Goal: Entertainment & Leisure: Consume media (video, audio)

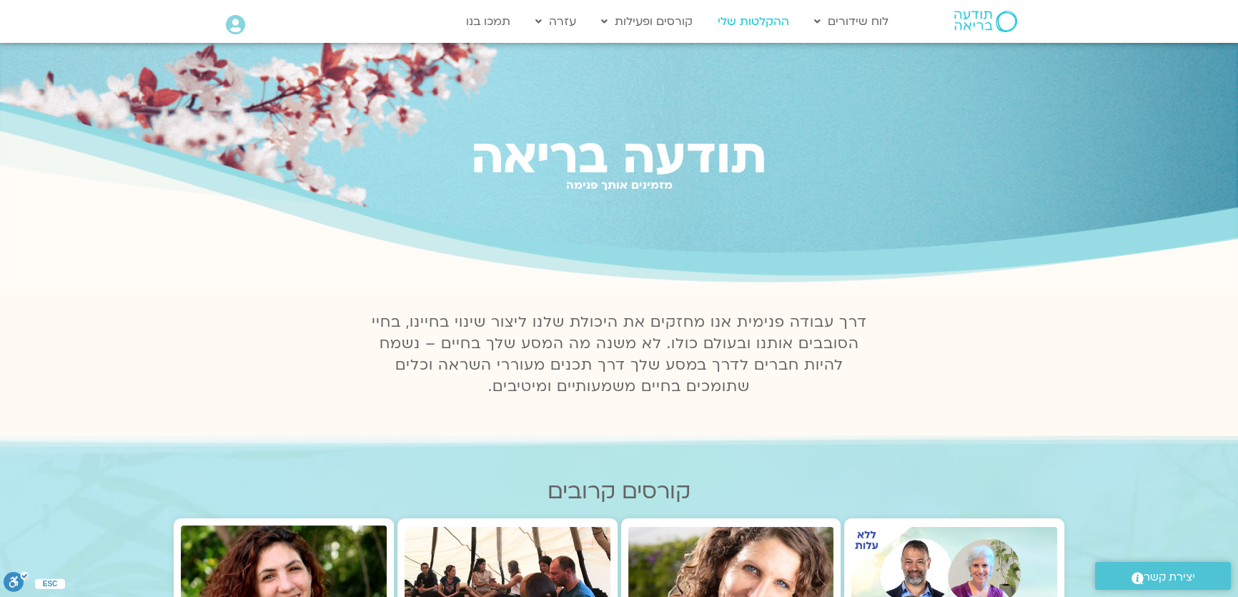
click at [738, 20] on link "ההקלטות שלי" at bounding box center [753, 21] width 86 height 27
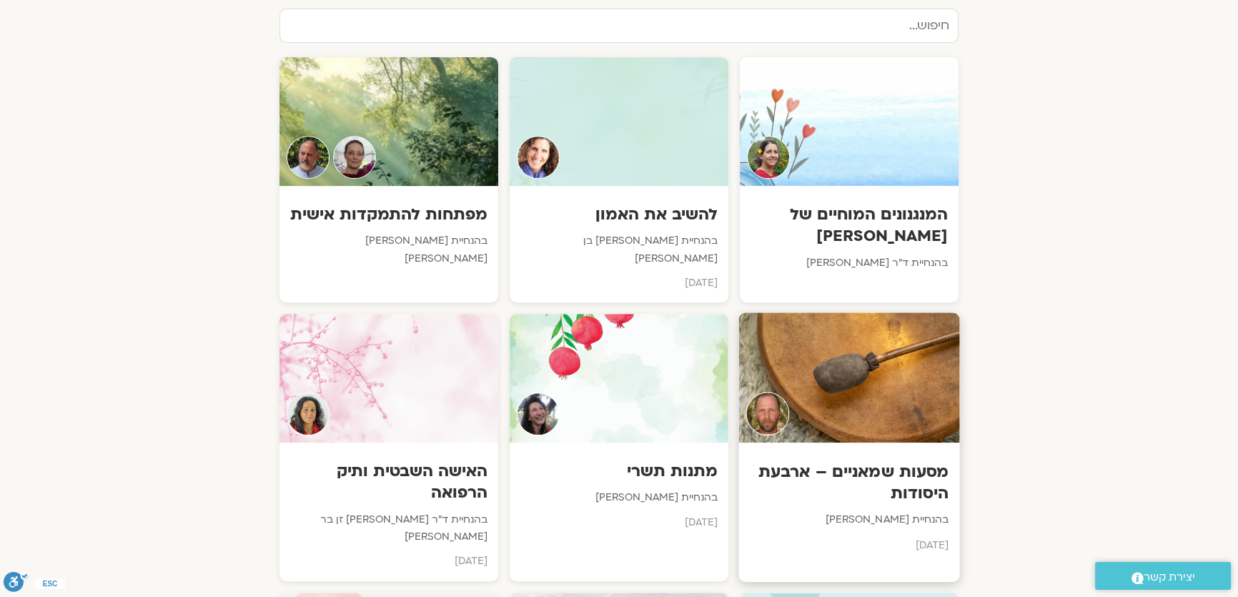
scroll to position [779, 0]
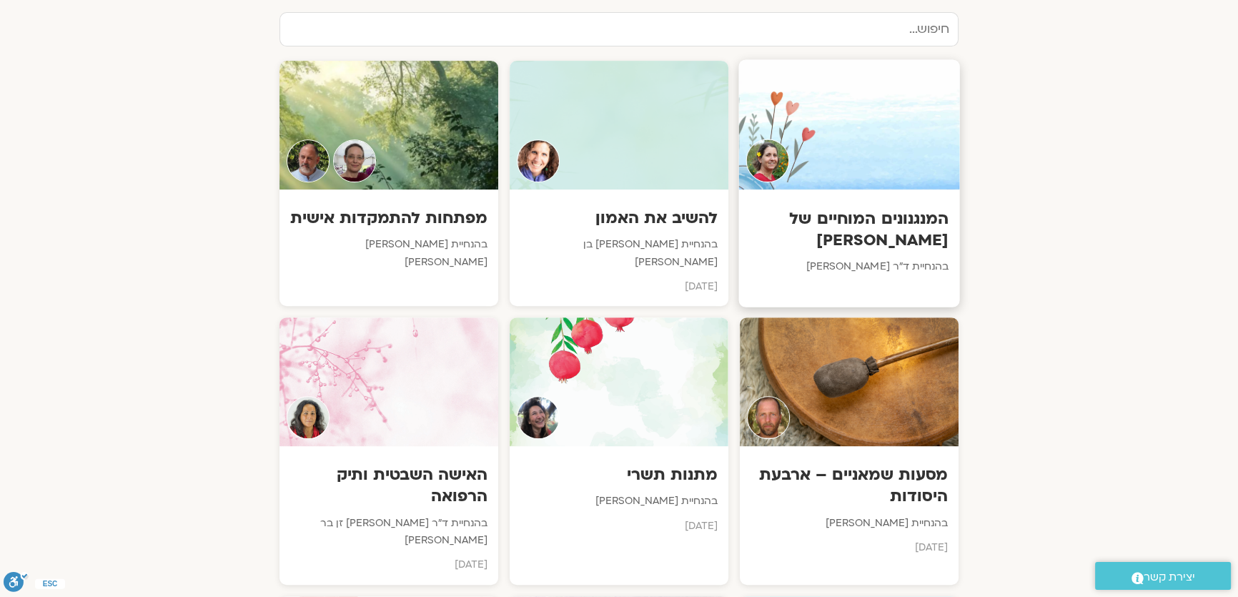
click at [846, 169] on div at bounding box center [848, 124] width 221 height 130
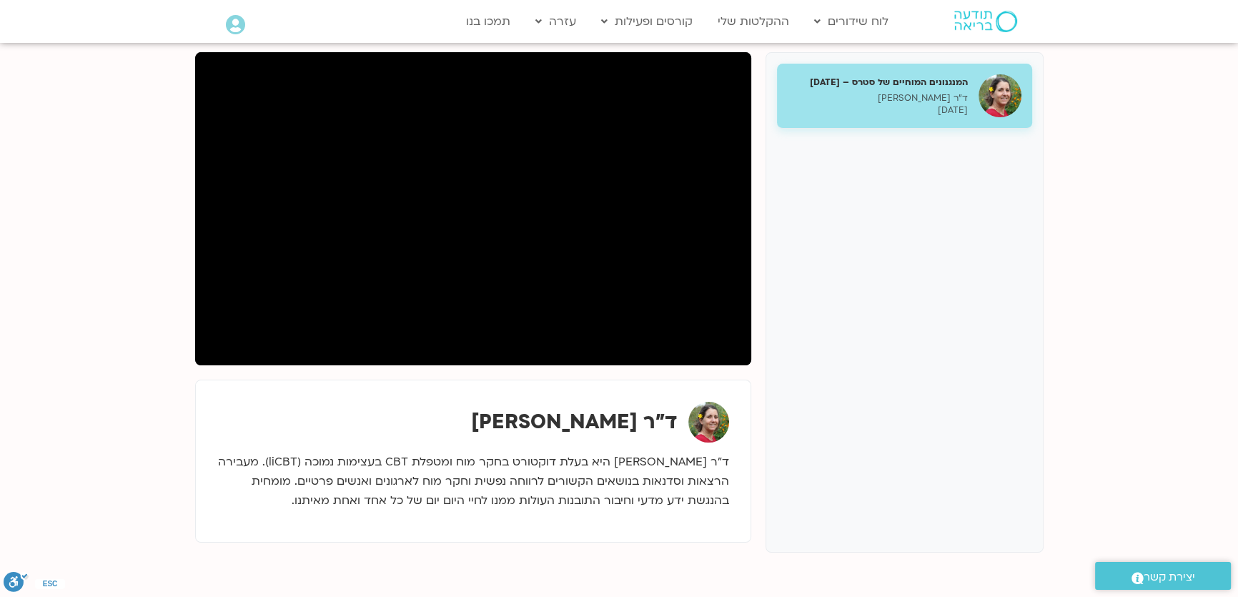
scroll to position [194, 0]
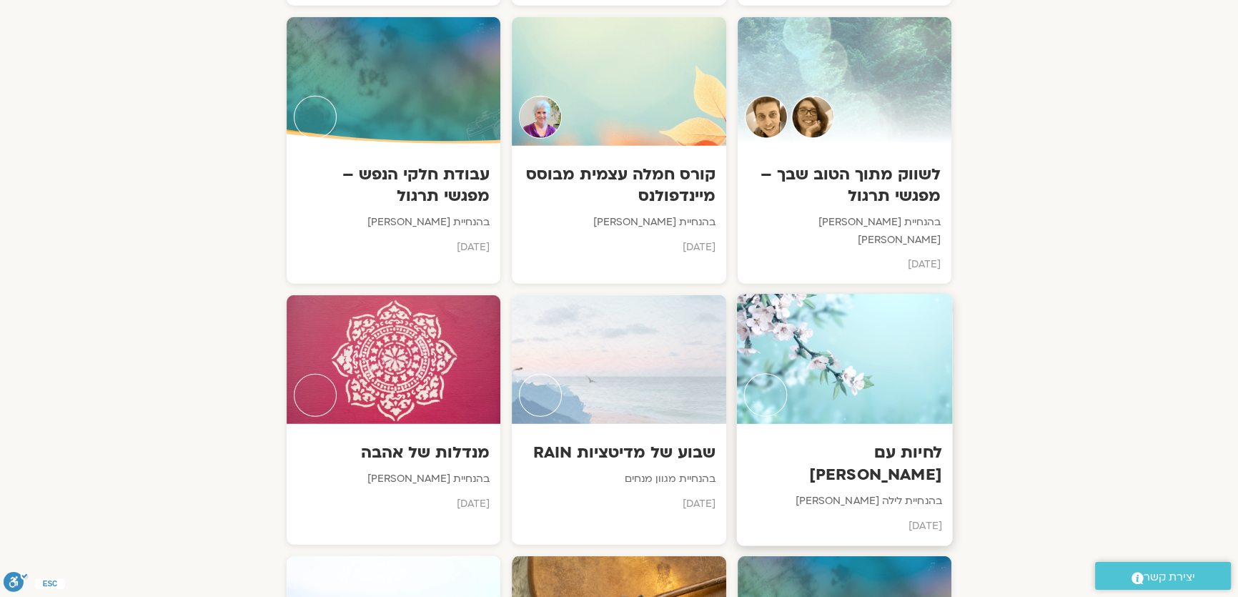
scroll to position [4938, 0]
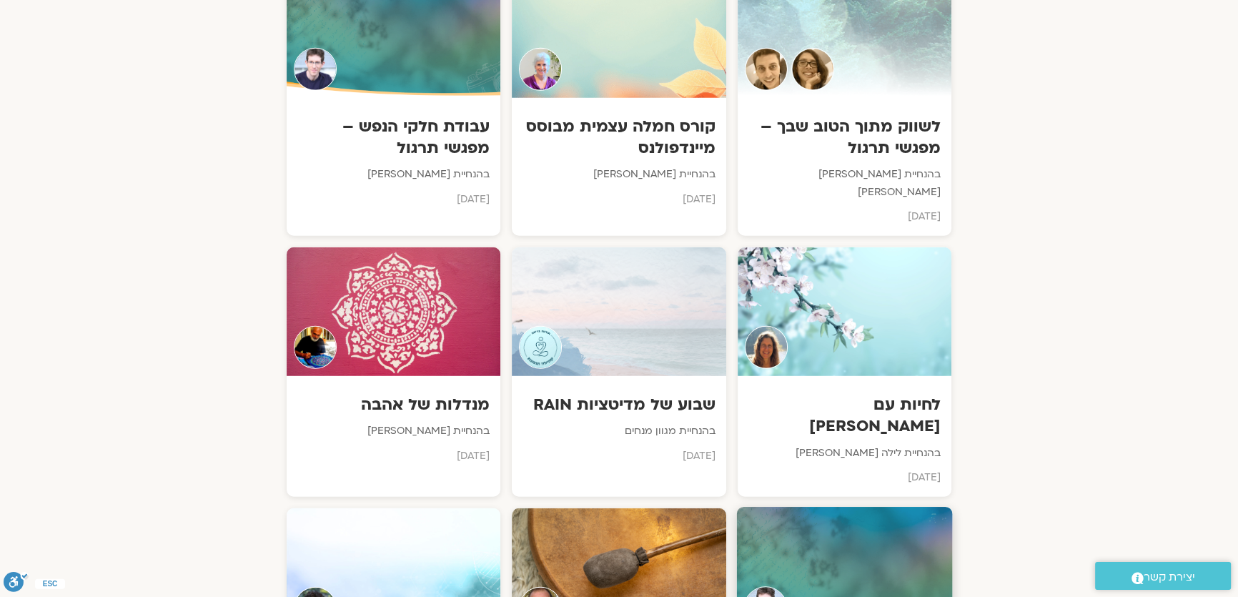
click at [855, 507] on div at bounding box center [844, 572] width 216 height 130
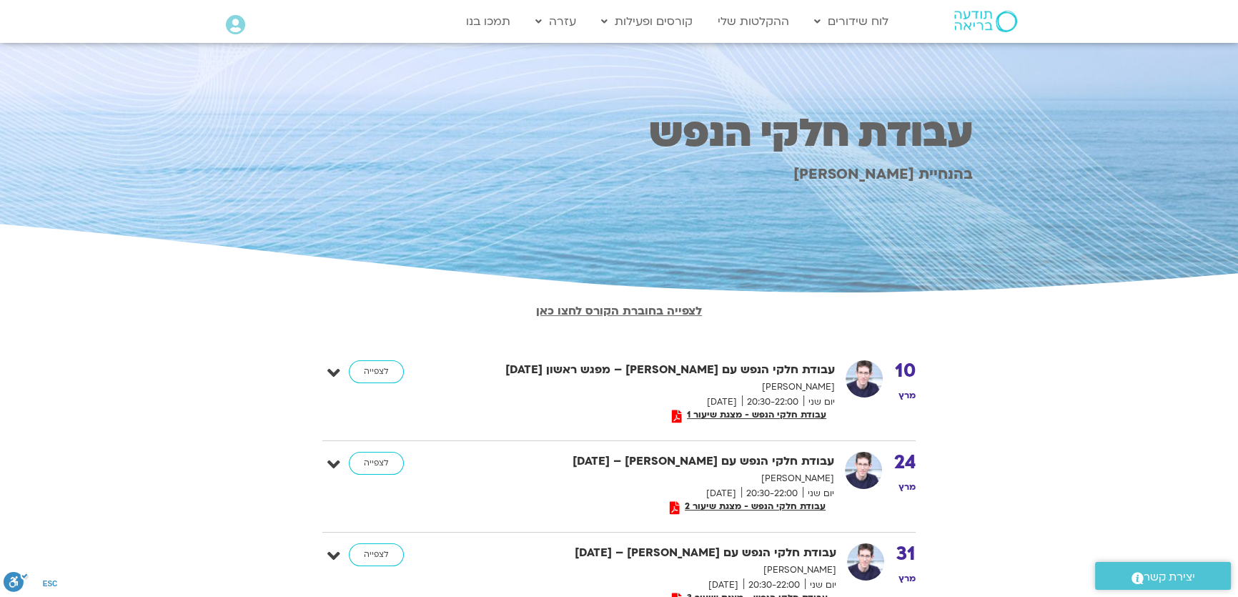
scroll to position [129, 0]
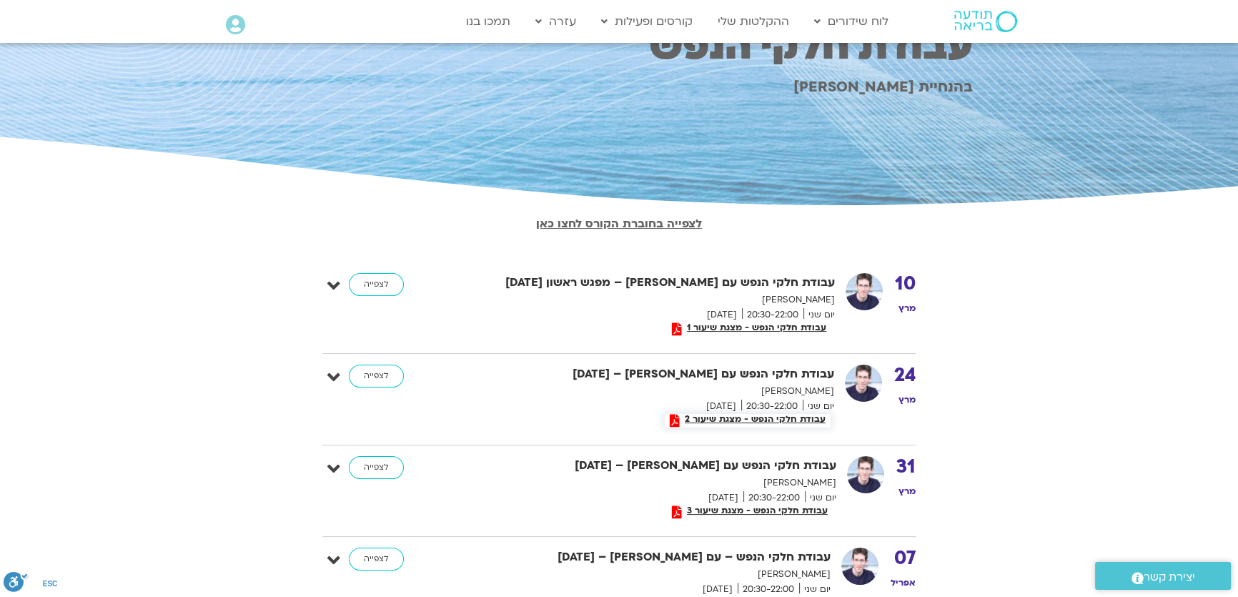
click at [784, 416] on span "עבודת חלקי הנפש - מצגת שיעור 2" at bounding box center [755, 419] width 151 height 10
